Goal: Information Seeking & Learning: Learn about a topic

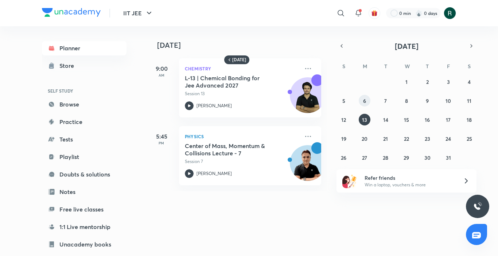
click at [362, 101] on button "6" at bounding box center [364, 101] width 12 height 12
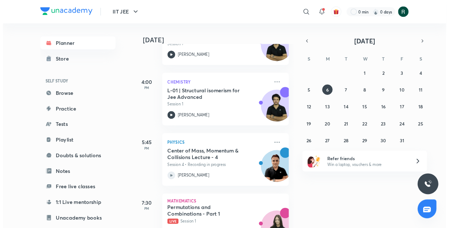
scroll to position [110, 0]
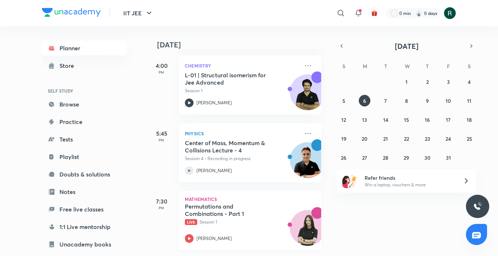
click at [262, 209] on h5 "Permutations and Combinations - Part 1" at bounding box center [230, 210] width 91 height 15
